Goal: Communication & Community: Answer question/provide support

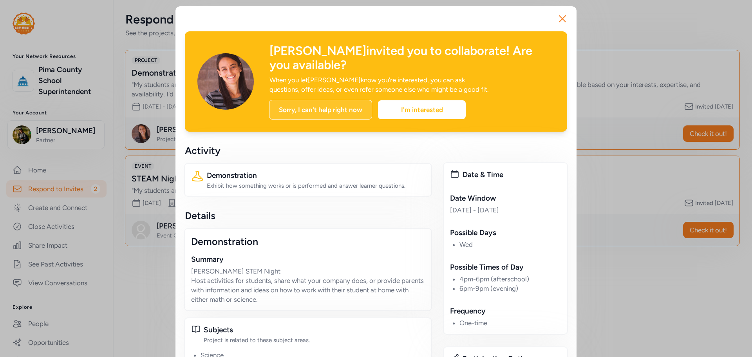
click at [309, 113] on div "Sorry, I can't help right now" at bounding box center [320, 110] width 103 height 20
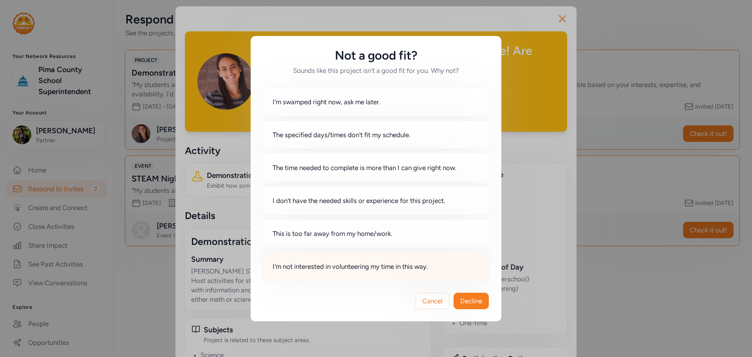
click at [297, 264] on span "I'm not interested in volunteering my time in this way." at bounding box center [351, 266] width 156 height 9
click at [474, 301] on span "Decline" at bounding box center [471, 300] width 22 height 9
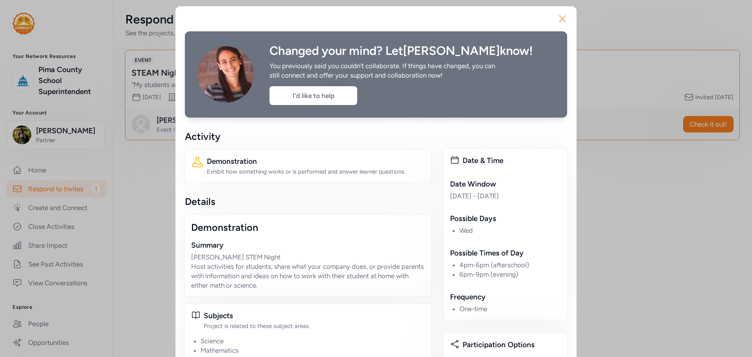
click at [562, 19] on icon "button" at bounding box center [562, 19] width 13 height 13
